Goal: Task Accomplishment & Management: Use online tool/utility

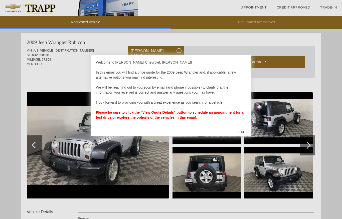
click at [245, 133] on div "EXIT" at bounding box center [242, 132] width 18 height 15
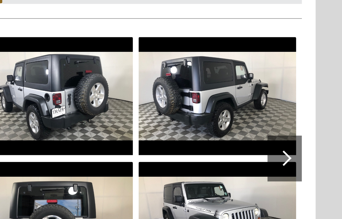
click at [244, 92] on img at bounding box center [278, 118] width 69 height 52
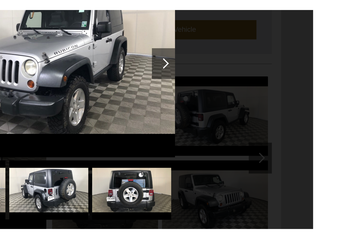
scroll to position [6, 0]
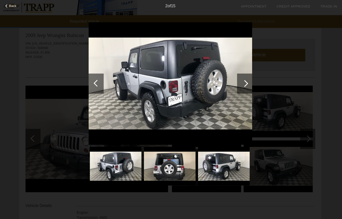
click at [248, 79] on div at bounding box center [245, 84] width 15 height 20
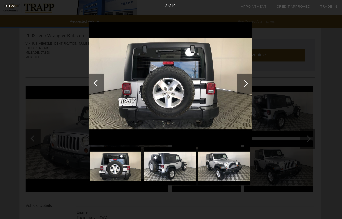
click at [238, 84] on div at bounding box center [245, 84] width 15 height 20
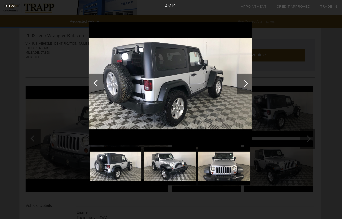
click at [244, 82] on div at bounding box center [245, 84] width 7 height 7
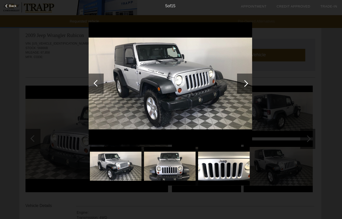
click at [243, 85] on div at bounding box center [245, 84] width 7 height 7
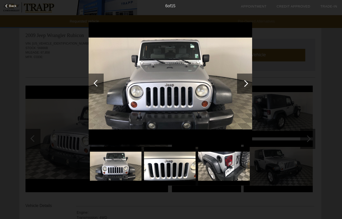
click at [243, 88] on div at bounding box center [245, 84] width 15 height 20
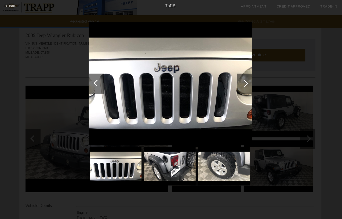
click at [244, 83] on div at bounding box center [245, 84] width 7 height 7
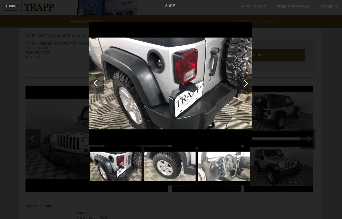
click at [248, 86] on div at bounding box center [245, 84] width 15 height 20
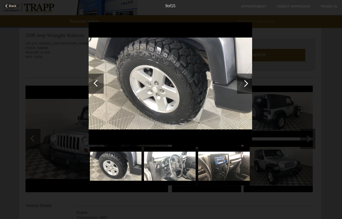
click at [247, 88] on div at bounding box center [245, 84] width 15 height 20
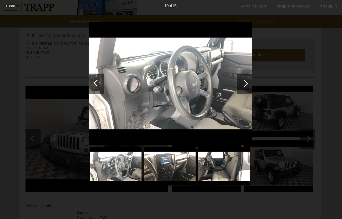
click at [247, 84] on div at bounding box center [245, 84] width 15 height 20
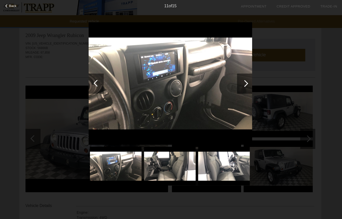
click at [247, 81] on div at bounding box center [245, 84] width 15 height 20
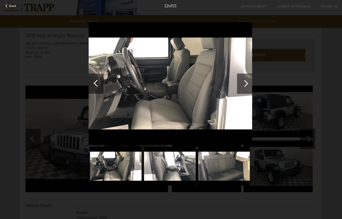
click at [242, 84] on div at bounding box center [245, 84] width 7 height 7
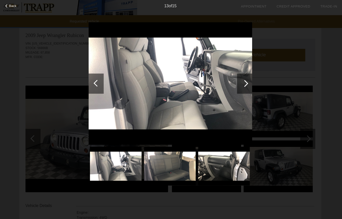
click at [247, 84] on div at bounding box center [245, 84] width 15 height 20
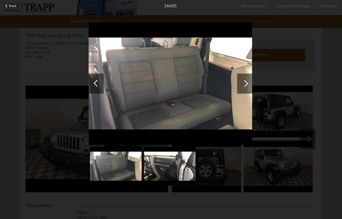
click at [244, 82] on div at bounding box center [245, 84] width 7 height 7
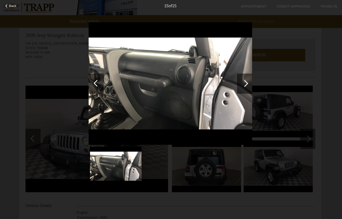
click at [246, 84] on div at bounding box center [245, 84] width 15 height 20
click at [241, 80] on div at bounding box center [245, 84] width 15 height 20
click at [243, 84] on div at bounding box center [245, 84] width 7 height 7
click at [96, 82] on div at bounding box center [98, 83] width 7 height 7
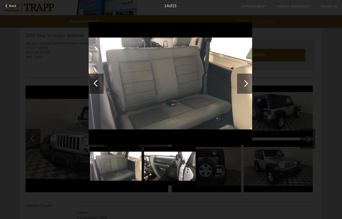
click at [98, 78] on div at bounding box center [97, 84] width 15 height 20
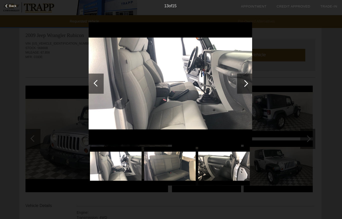
click at [100, 81] on div at bounding box center [97, 84] width 15 height 20
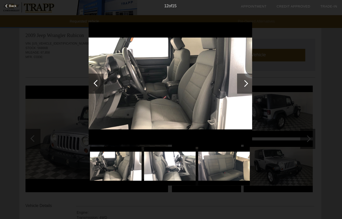
click at [98, 82] on div at bounding box center [98, 83] width 7 height 7
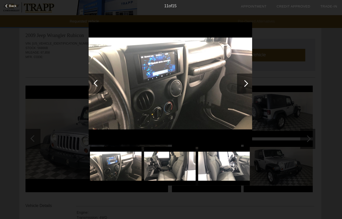
click at [96, 83] on div at bounding box center [98, 83] width 7 height 7
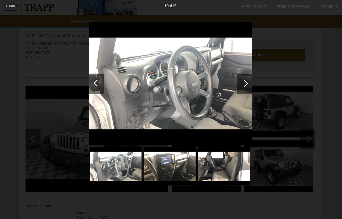
click at [95, 82] on div at bounding box center [98, 83] width 7 height 7
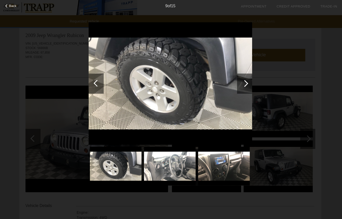
click at [99, 79] on div at bounding box center [97, 84] width 15 height 20
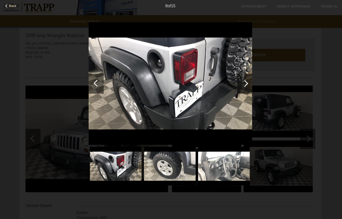
click at [95, 84] on div at bounding box center [97, 84] width 15 height 20
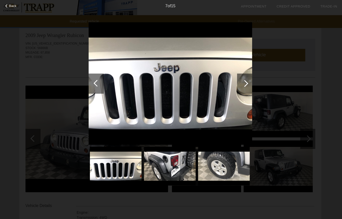
click at [98, 87] on div at bounding box center [97, 84] width 15 height 20
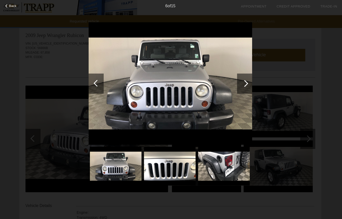
click at [98, 83] on div at bounding box center [98, 83] width 7 height 7
